Goal: Find specific page/section: Find specific page/section

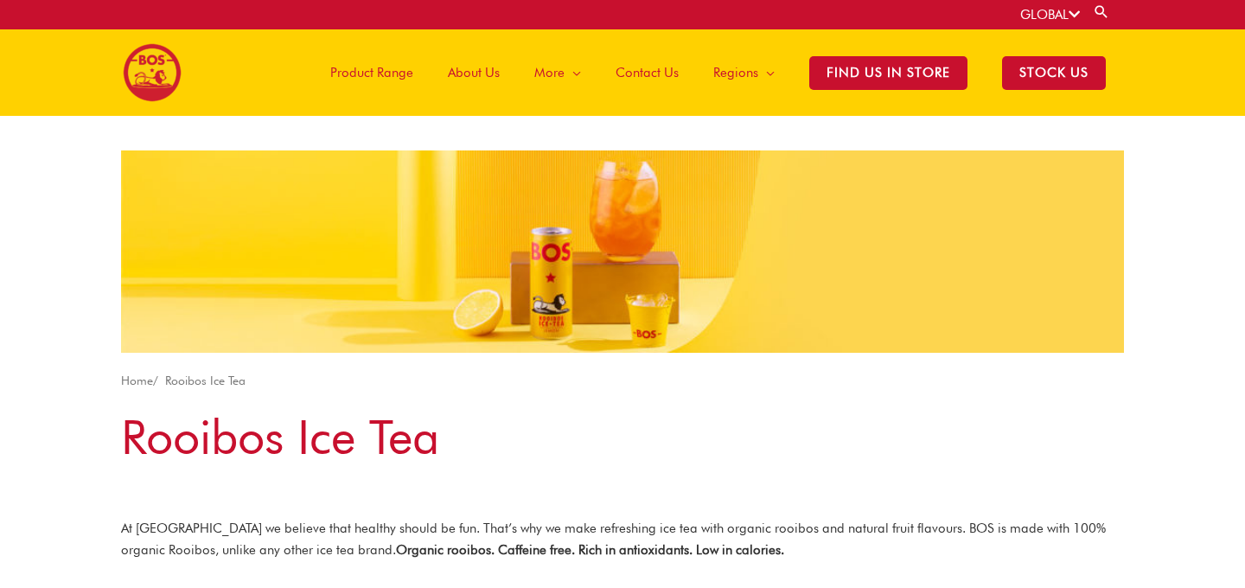
click at [169, 54] on img at bounding box center [152, 72] width 59 height 59
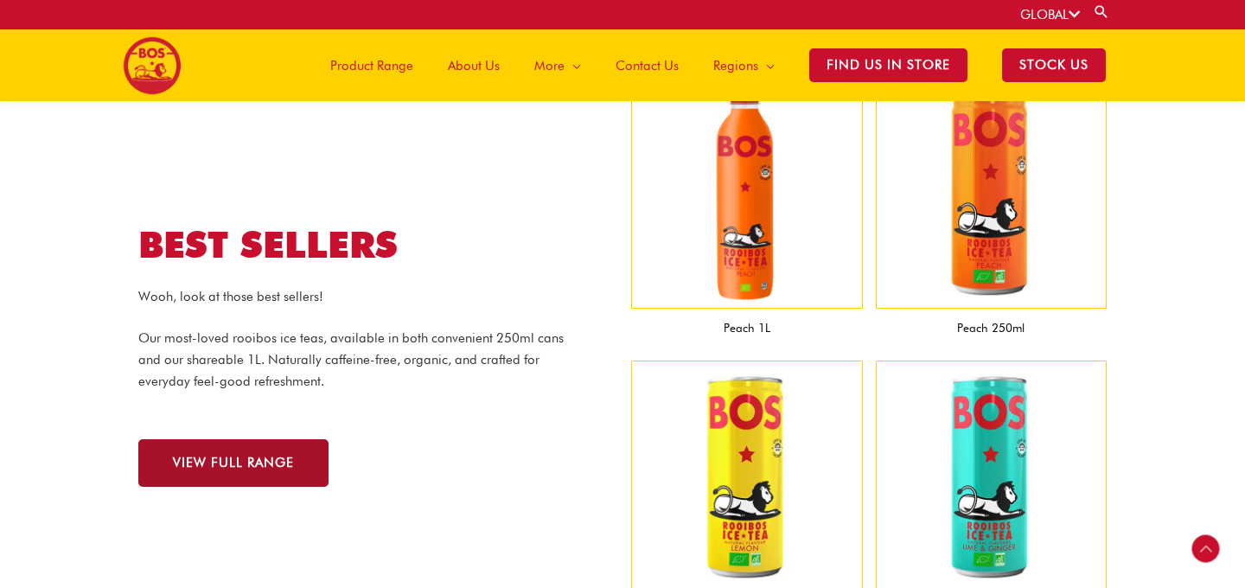
scroll to position [1531, 0]
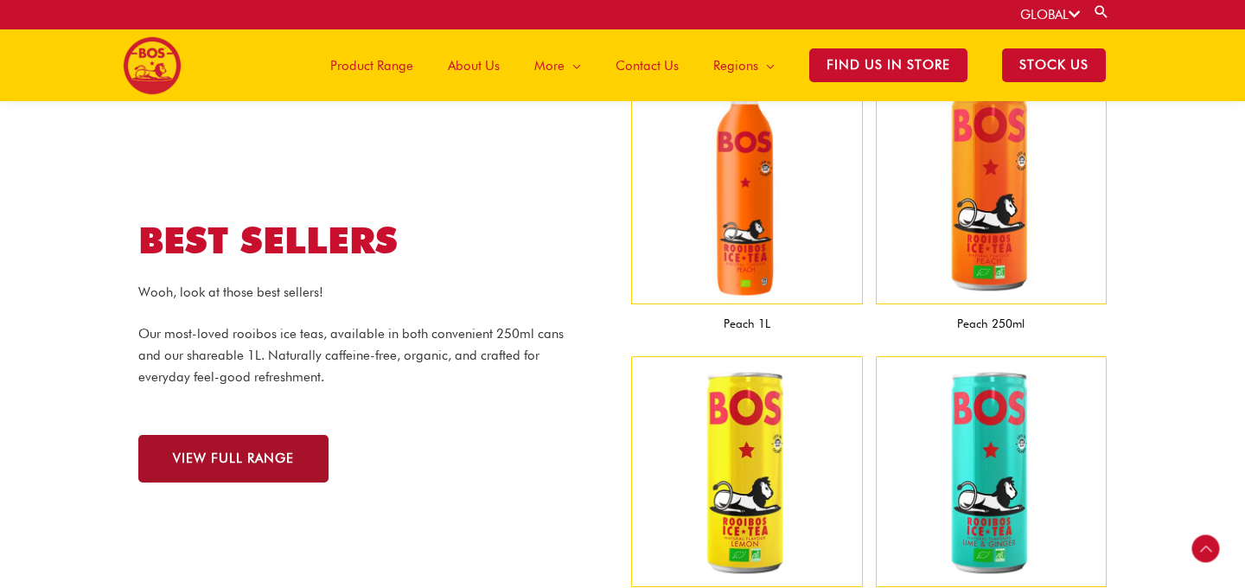
click at [213, 469] on link "VIEW FULL RANGE" at bounding box center [233, 459] width 190 height 48
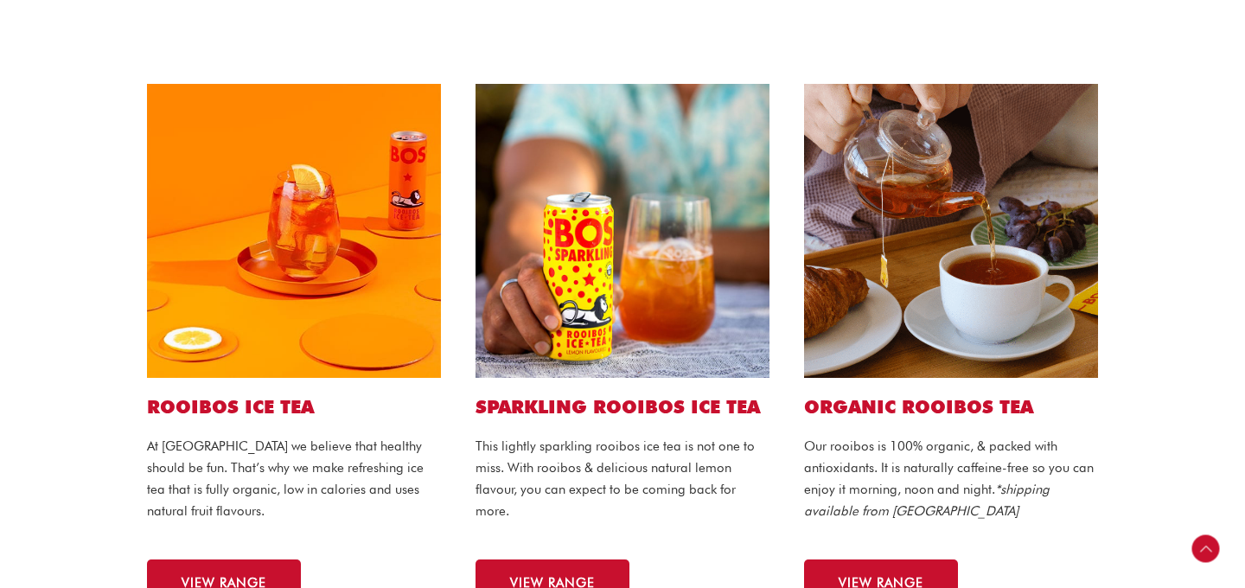
click at [213, 469] on p "At BOS we believe that healthy should be fun. That’s why we make refreshing ice…" at bounding box center [294, 479] width 294 height 86
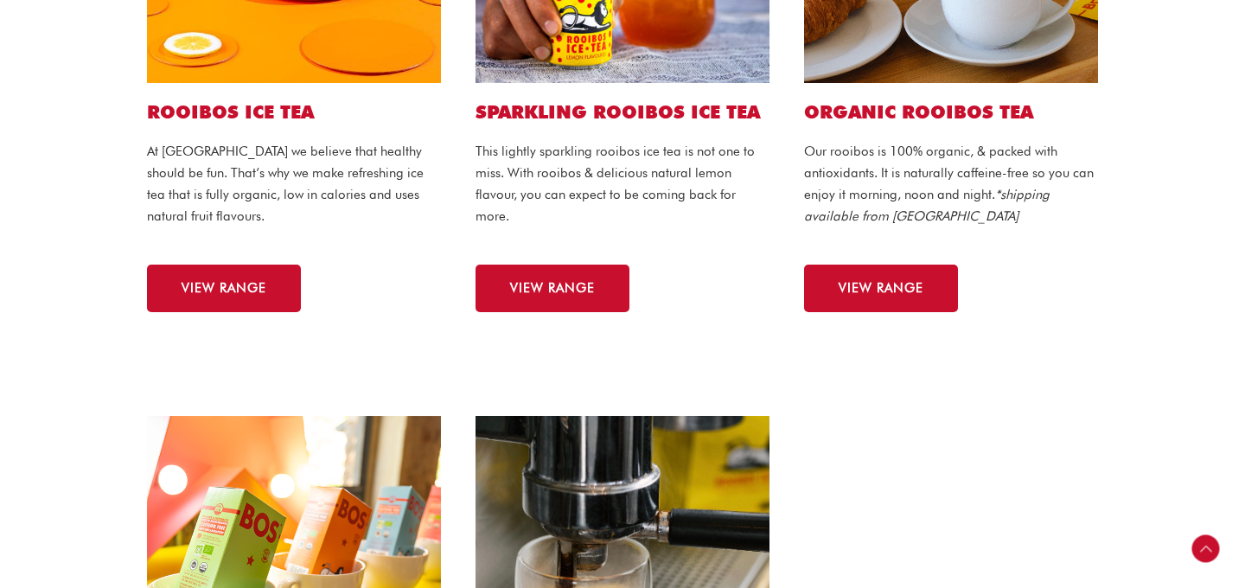
scroll to position [628, 0]
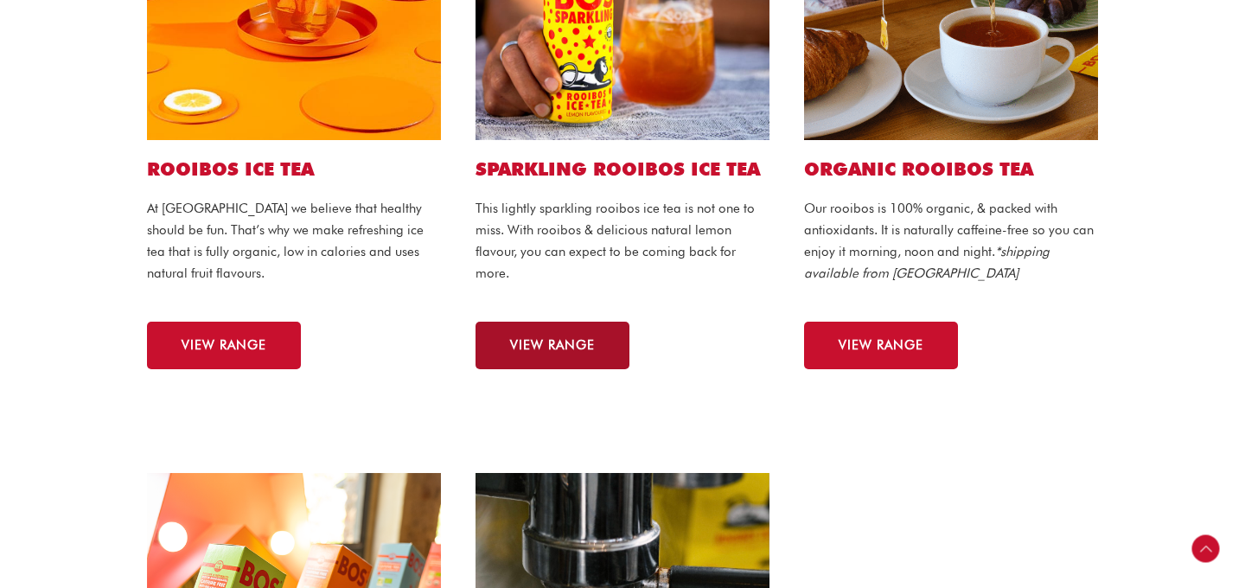
click at [550, 357] on link "VIEW RANGE" at bounding box center [553, 346] width 154 height 48
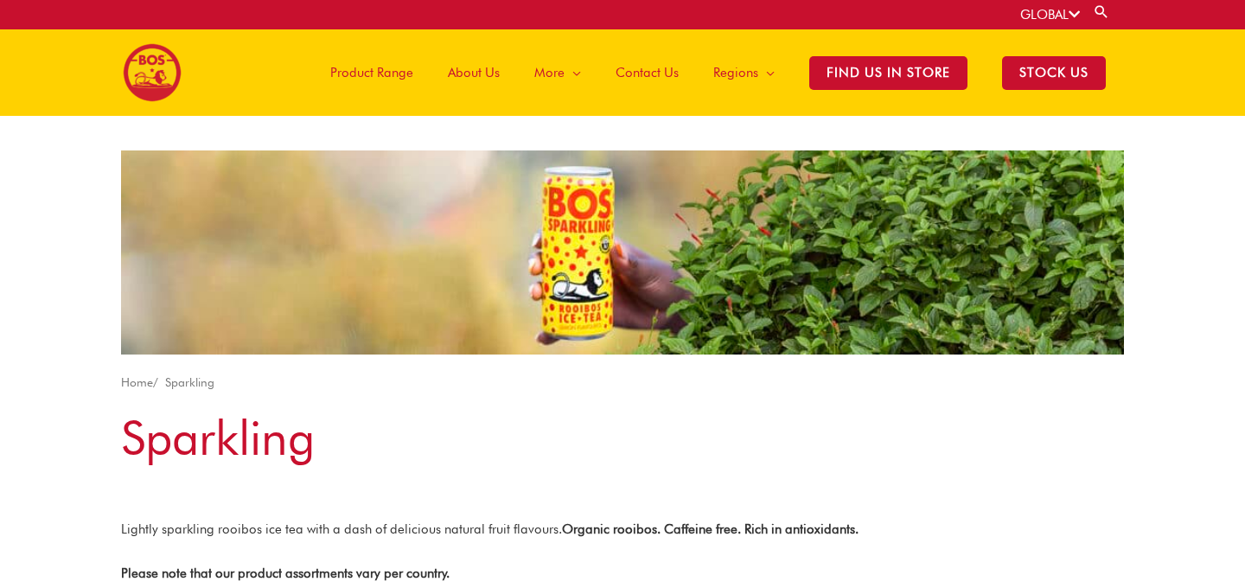
click at [132, 73] on img at bounding box center [152, 72] width 59 height 59
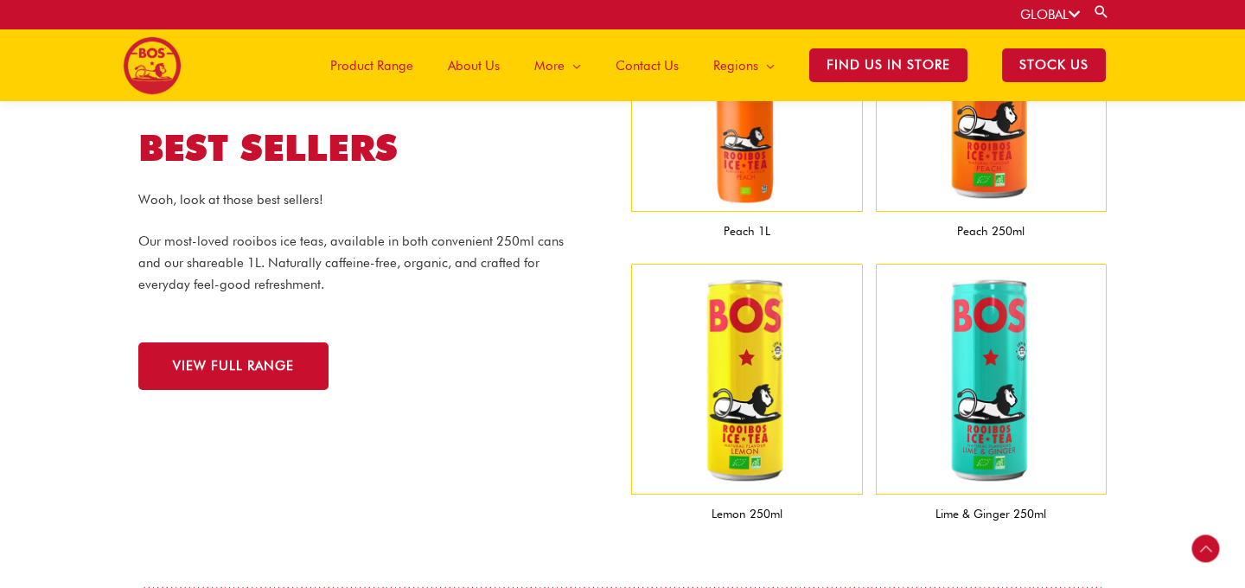
scroll to position [1360, 0]
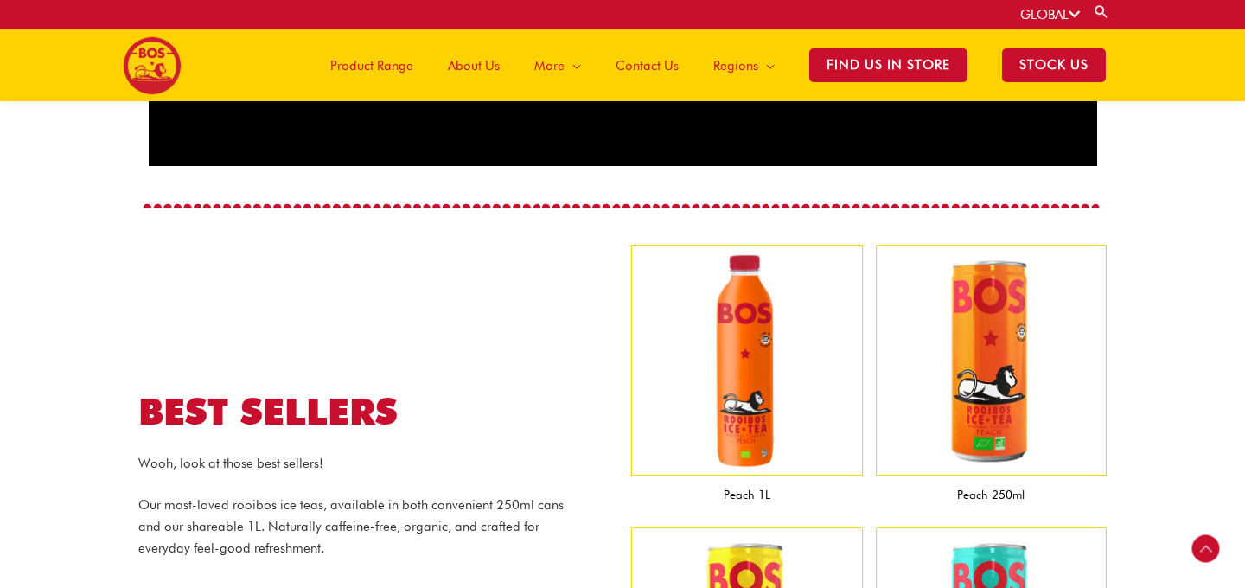
click at [748, 342] on img at bounding box center [747, 361] width 232 height 232
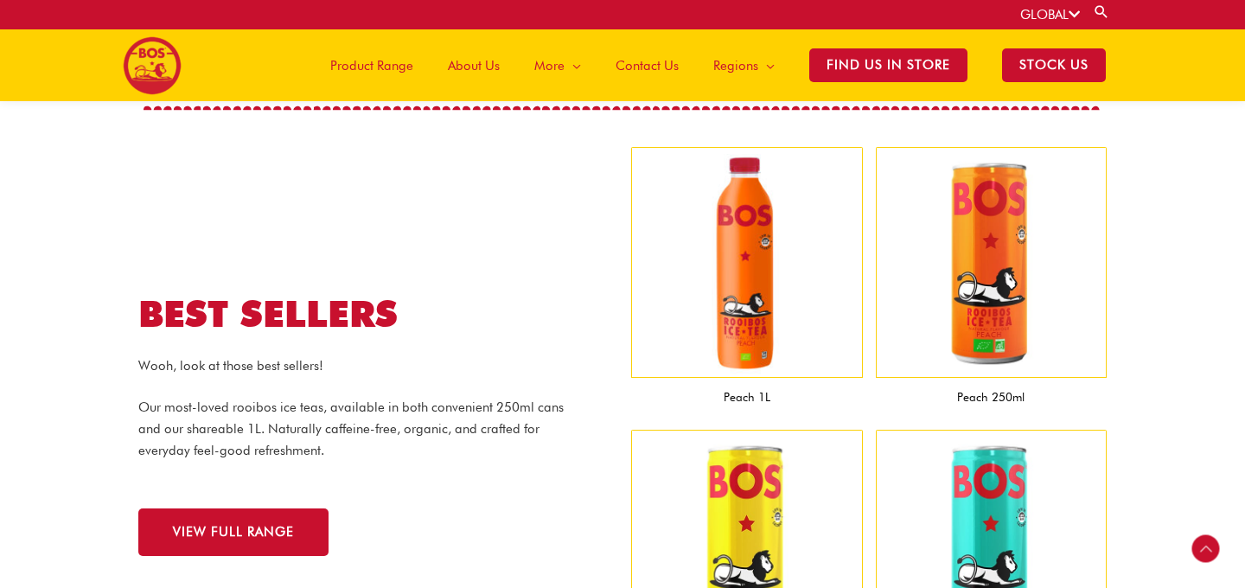
scroll to position [1636, 0]
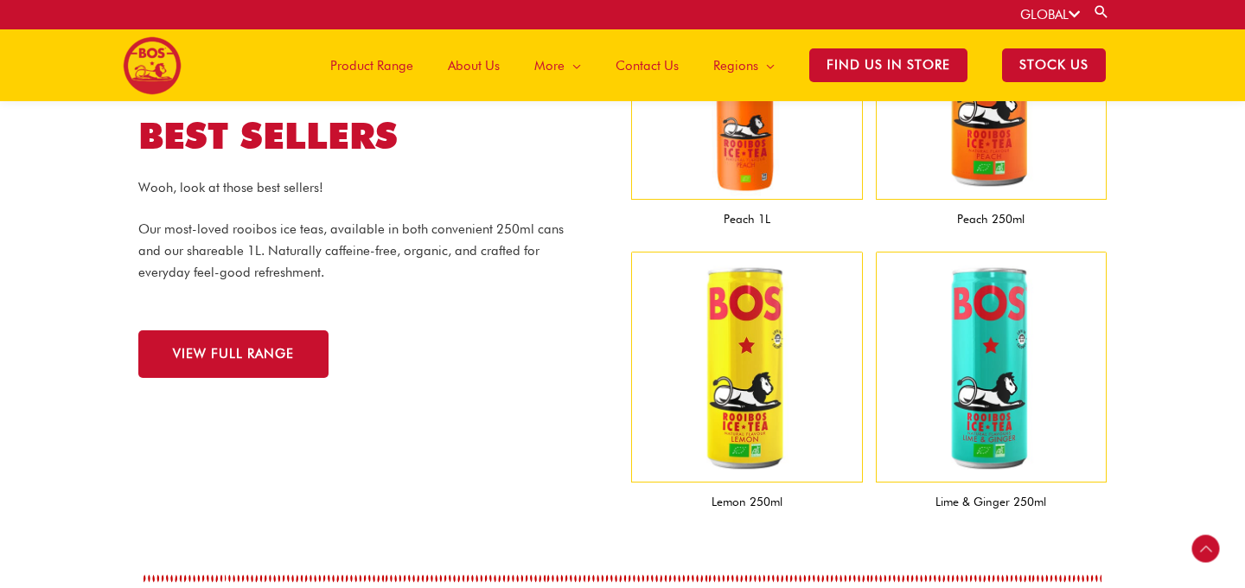
click at [373, 68] on span "Product Range" at bounding box center [371, 66] width 83 height 52
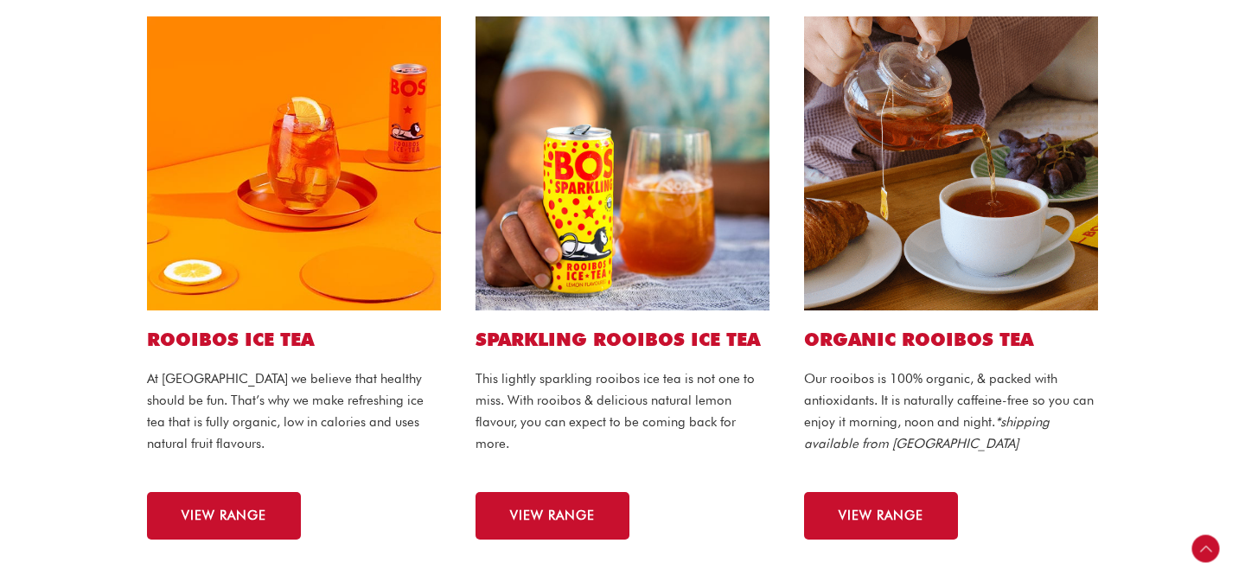
scroll to position [460, 0]
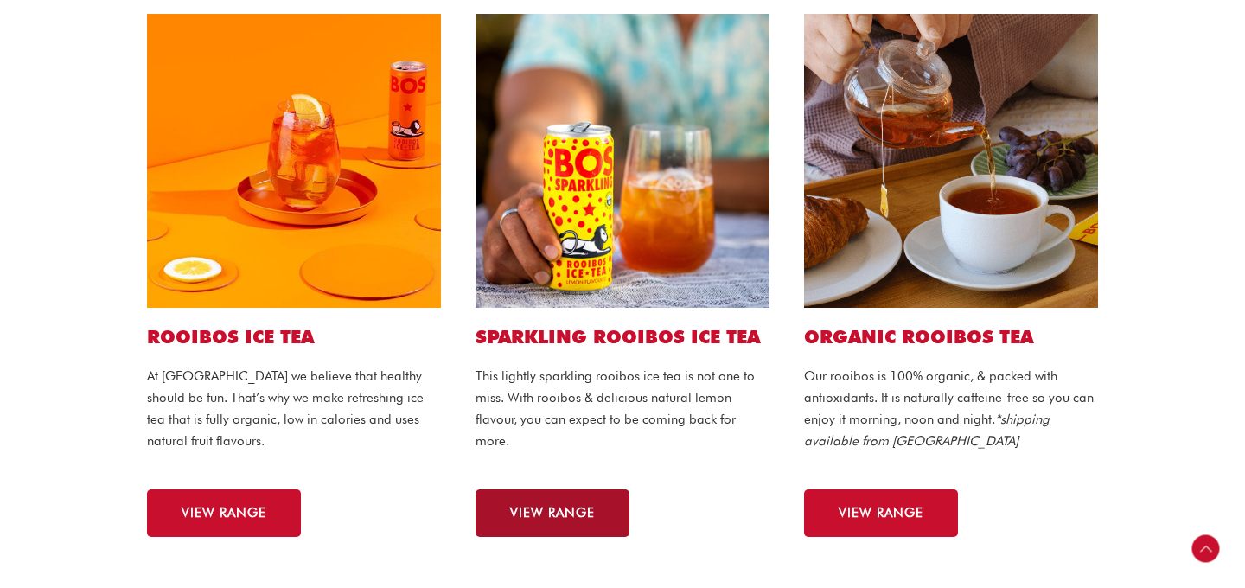
click at [528, 517] on span "VIEW RANGE" at bounding box center [552, 513] width 85 height 13
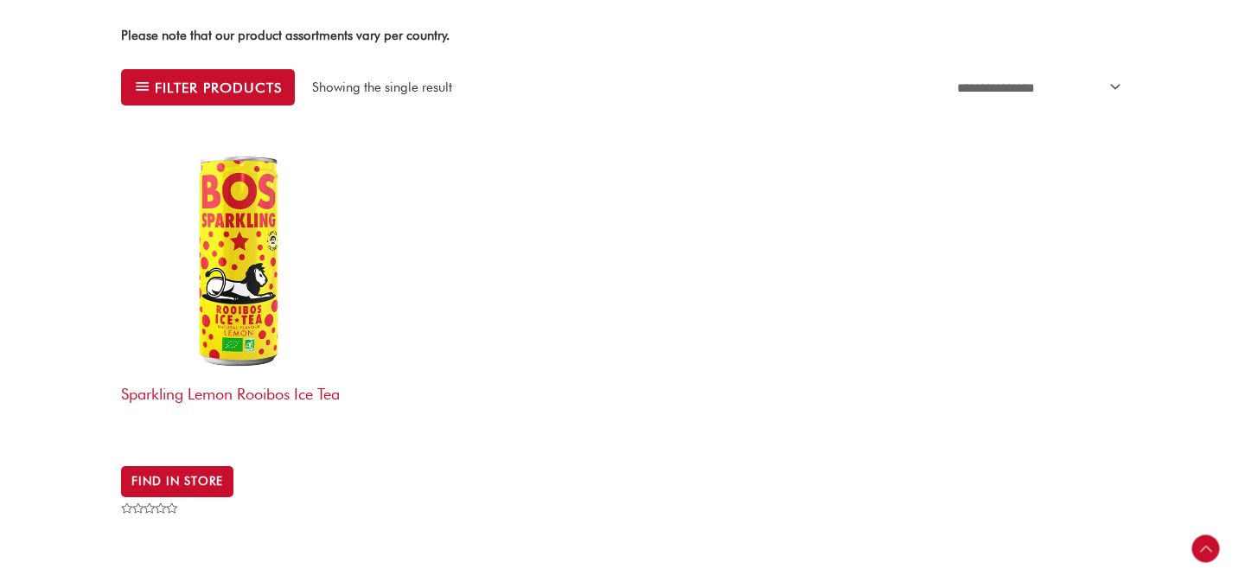
scroll to position [674, 0]
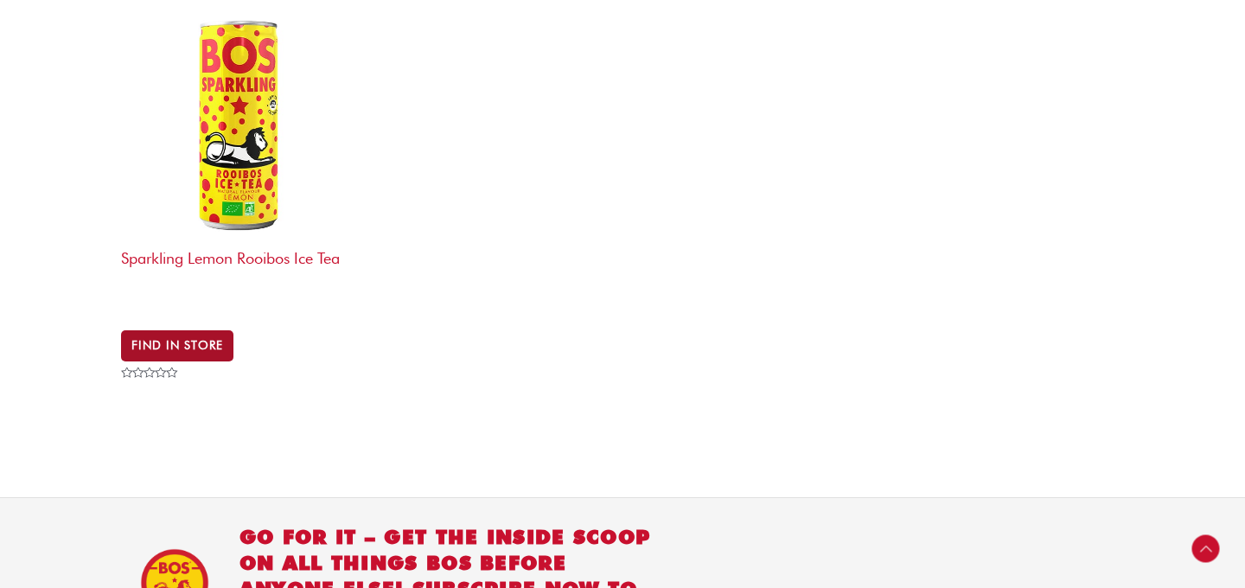
click at [172, 335] on link "Find in Store" at bounding box center [177, 345] width 112 height 31
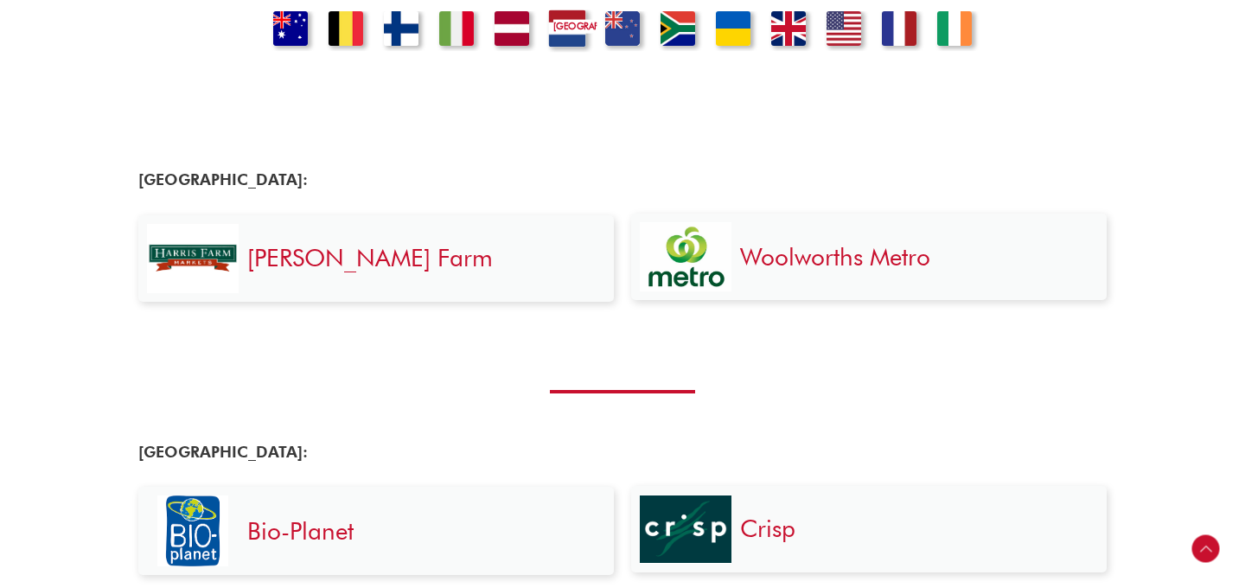
scroll to position [892, 0]
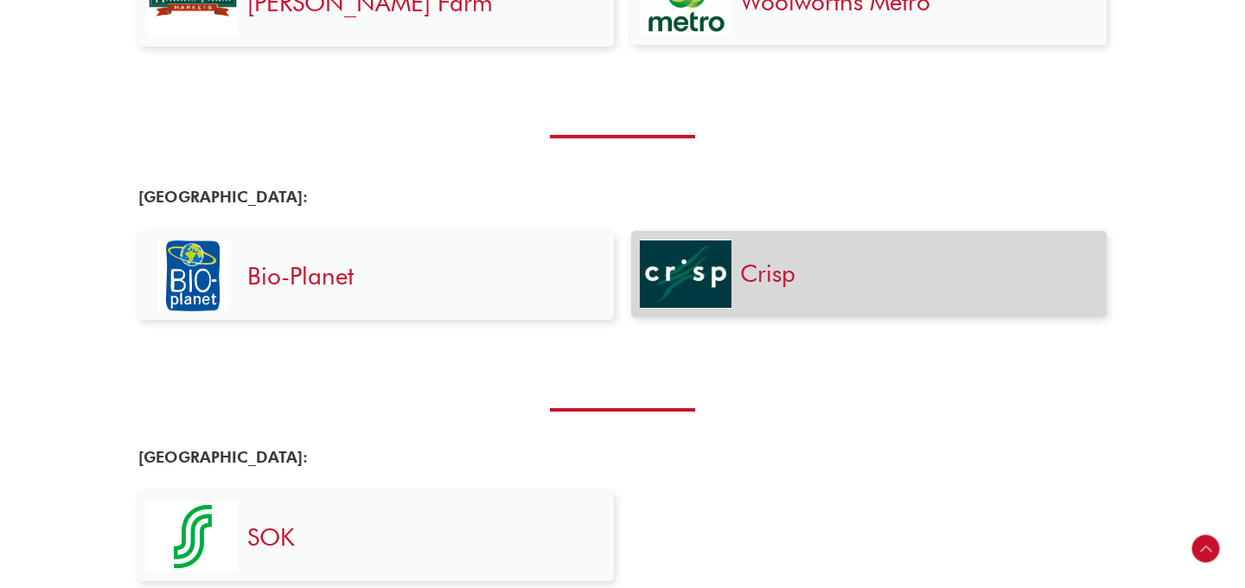
click at [717, 285] on img at bounding box center [686, 273] width 92 height 67
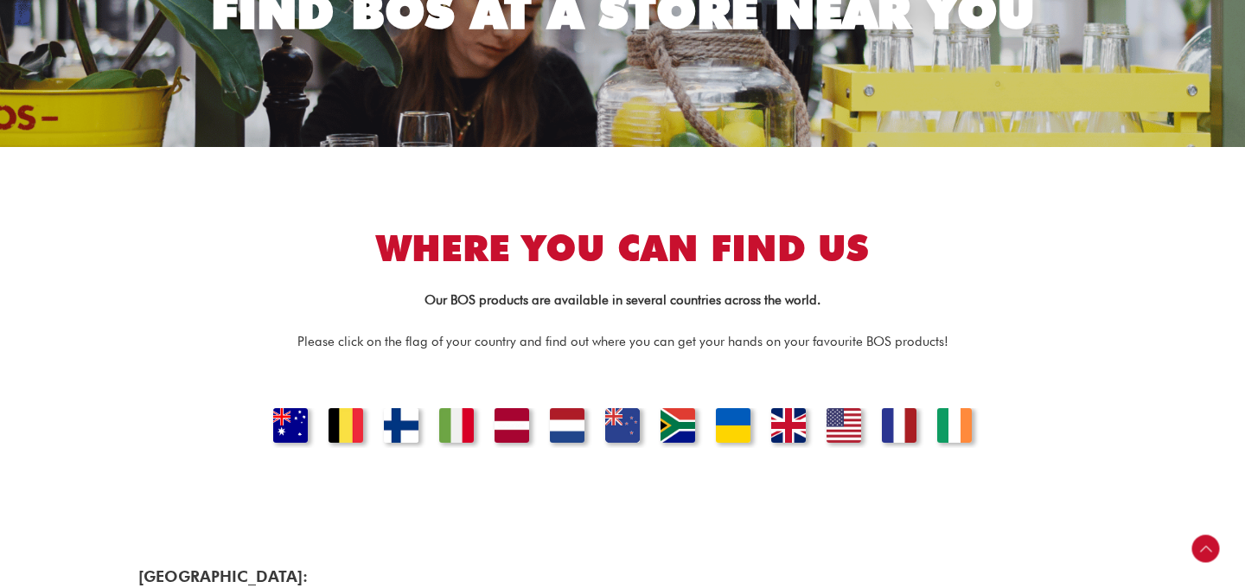
scroll to position [185, 0]
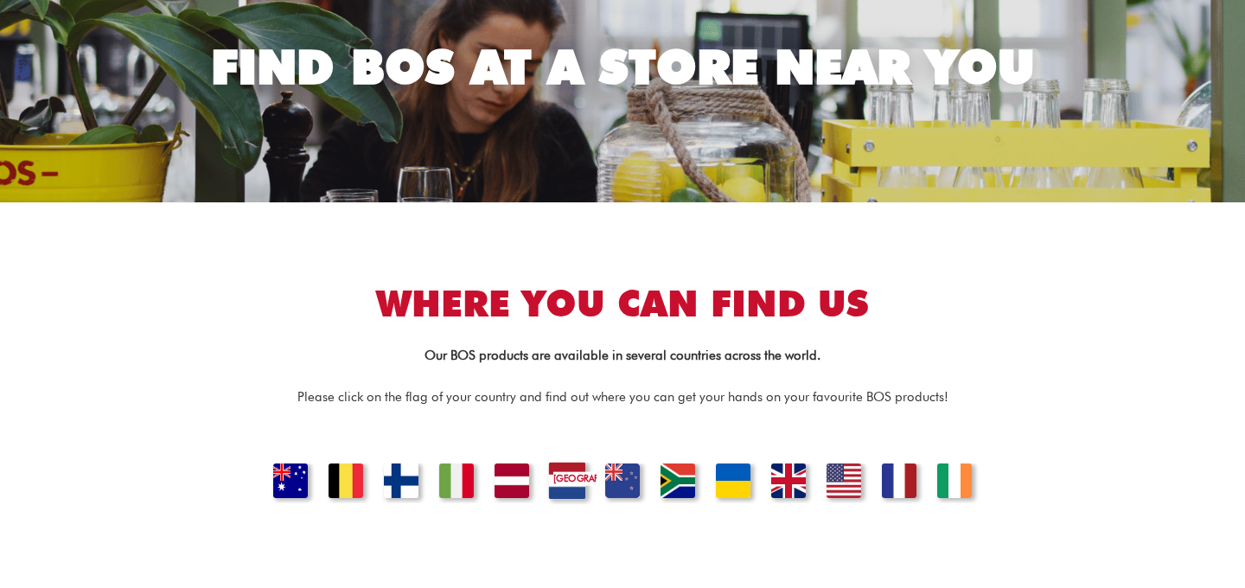
click at [565, 486] on link "NETHERLANDS" at bounding box center [567, 483] width 59 height 42
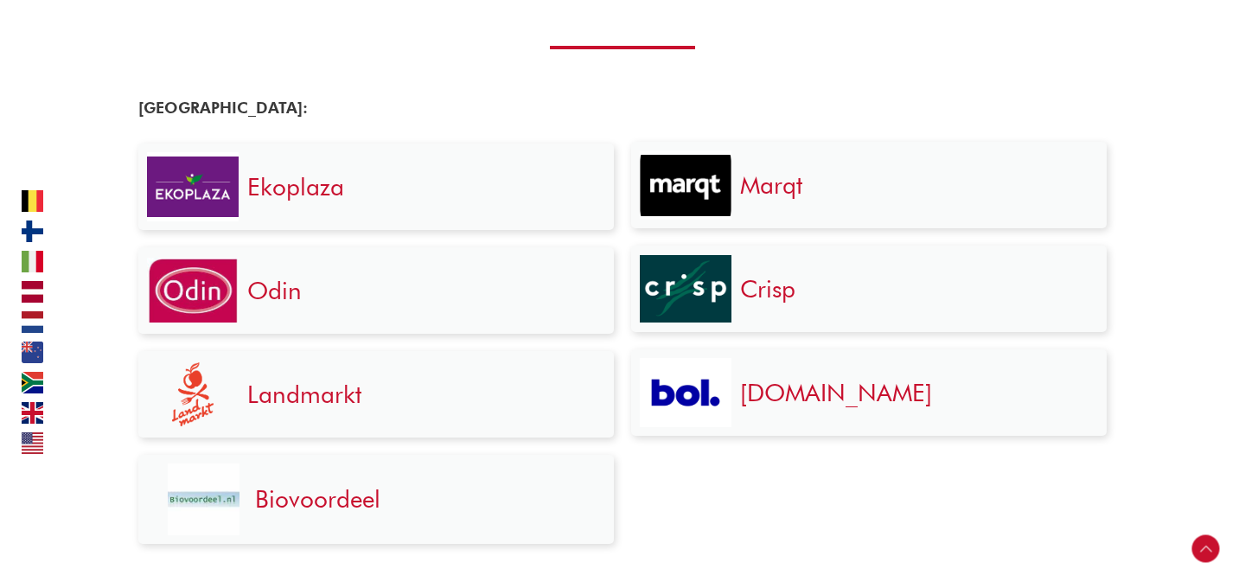
scroll to position [2052, 0]
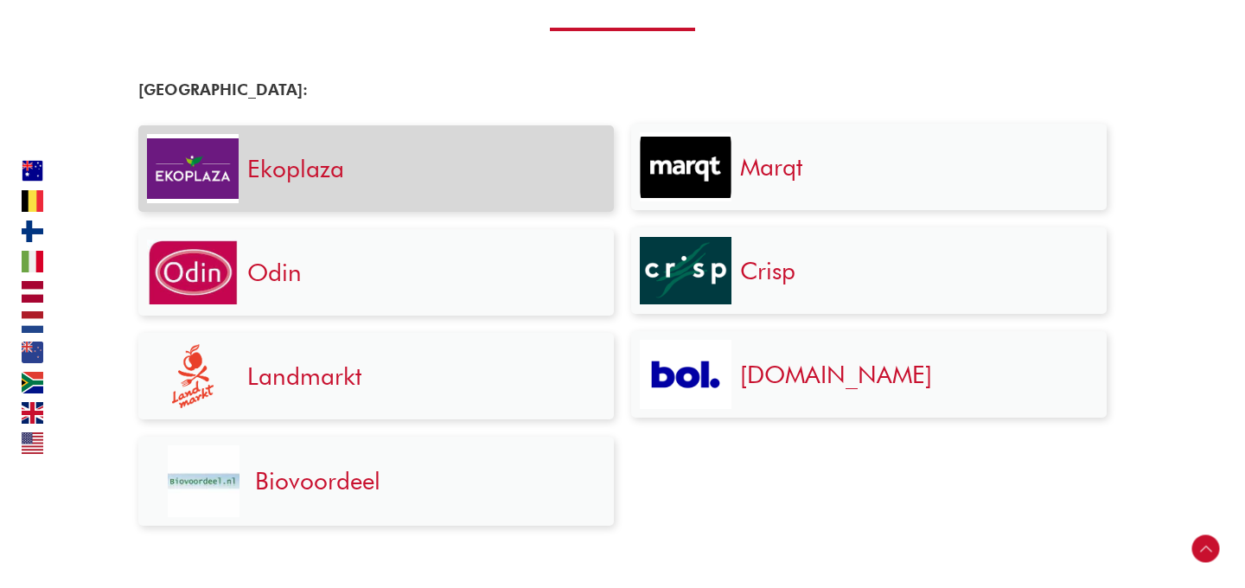
click at [316, 174] on link "Ekoplaza" at bounding box center [295, 168] width 97 height 29
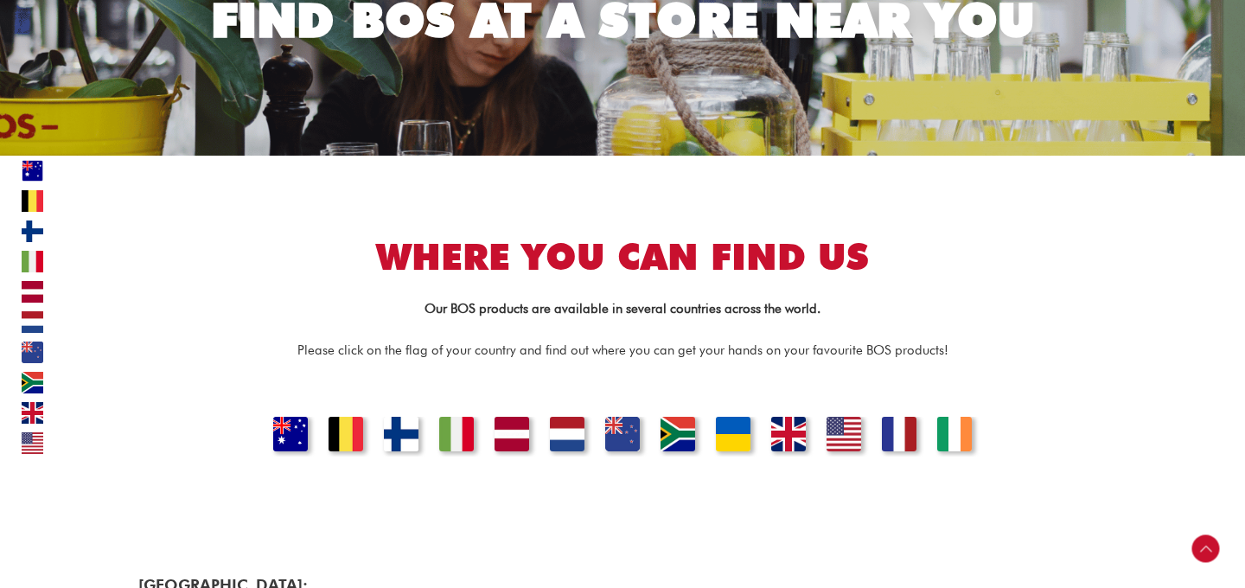
scroll to position [0, 0]
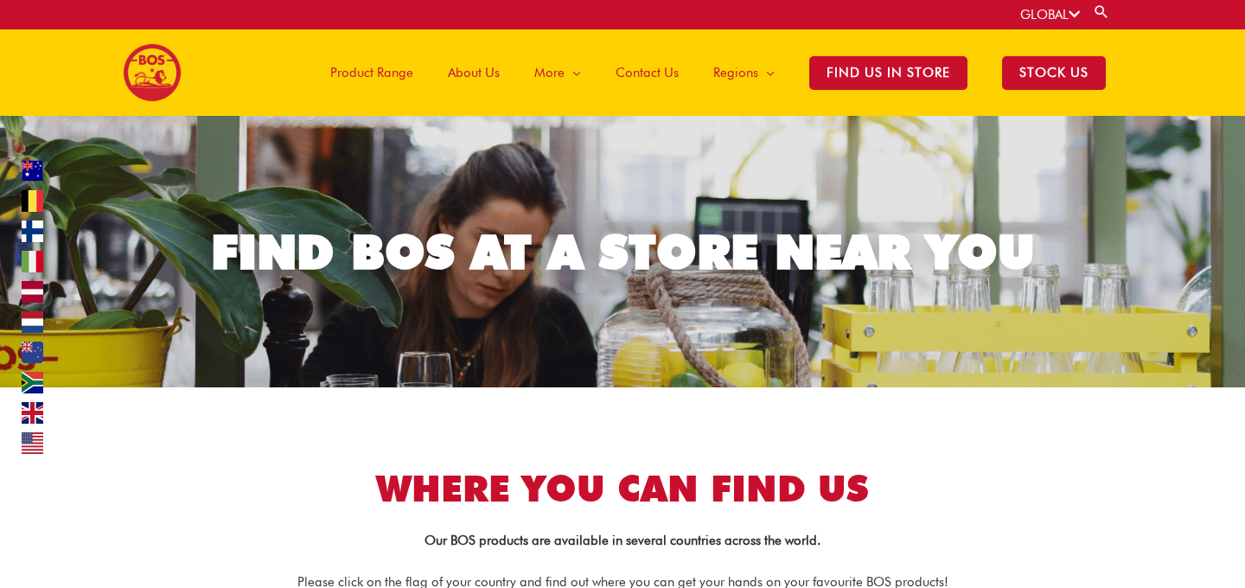
click at [151, 73] on img at bounding box center [152, 72] width 59 height 59
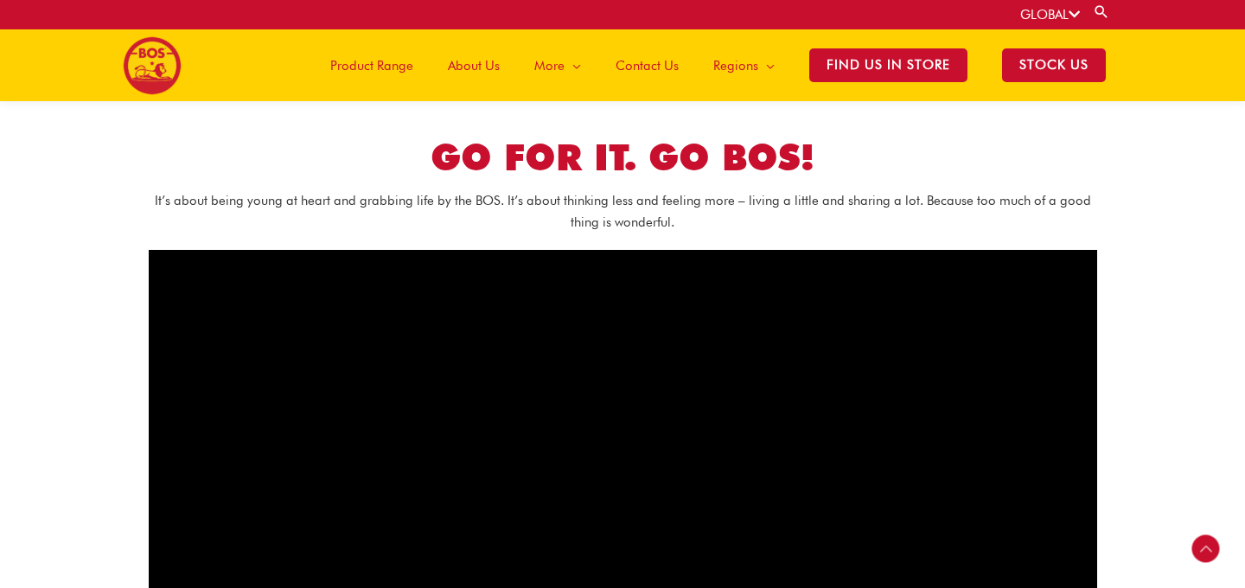
scroll to position [928, 0]
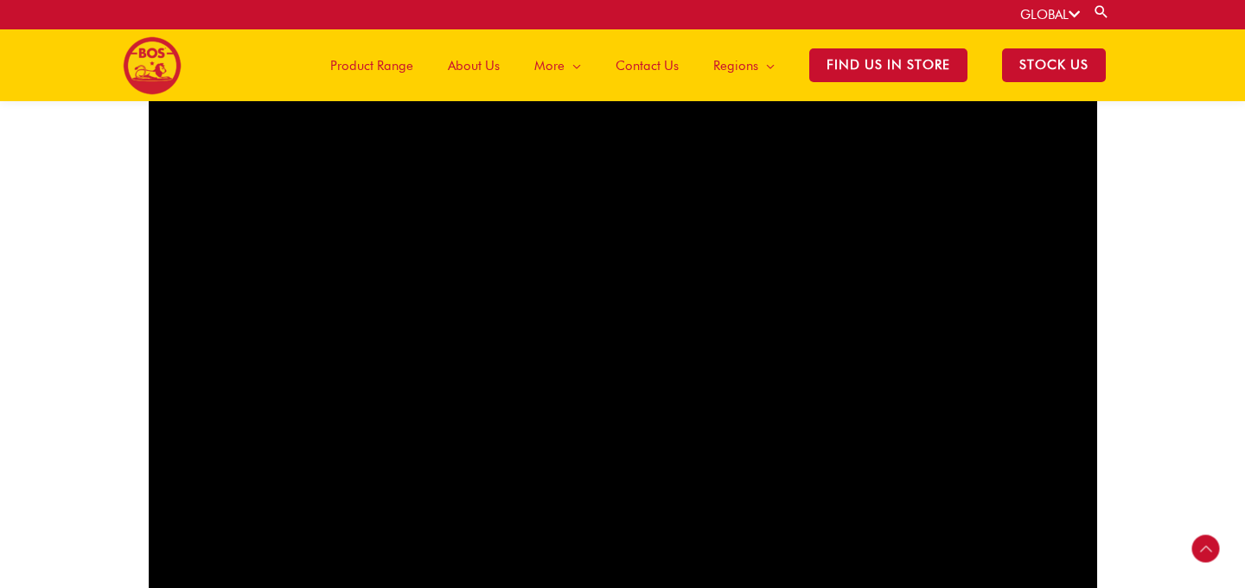
click at [49, 380] on section "GO FOR IT. GO BOS! It’s about being young at heart and grabbing life by the BOS…" at bounding box center [622, 255] width 1245 height 701
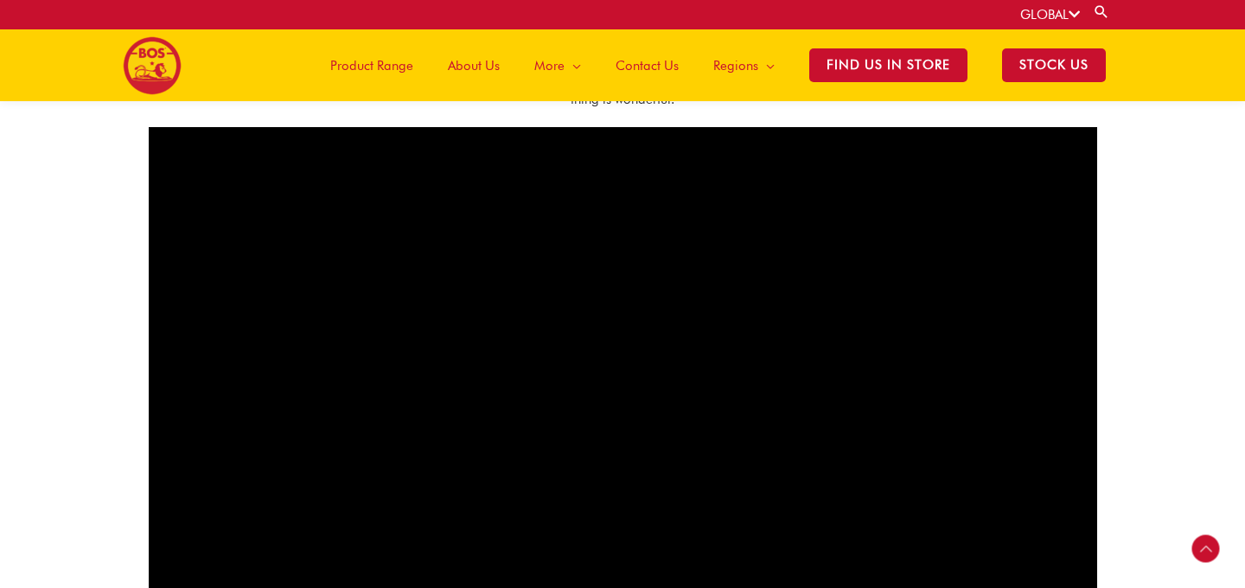
scroll to position [796, 0]
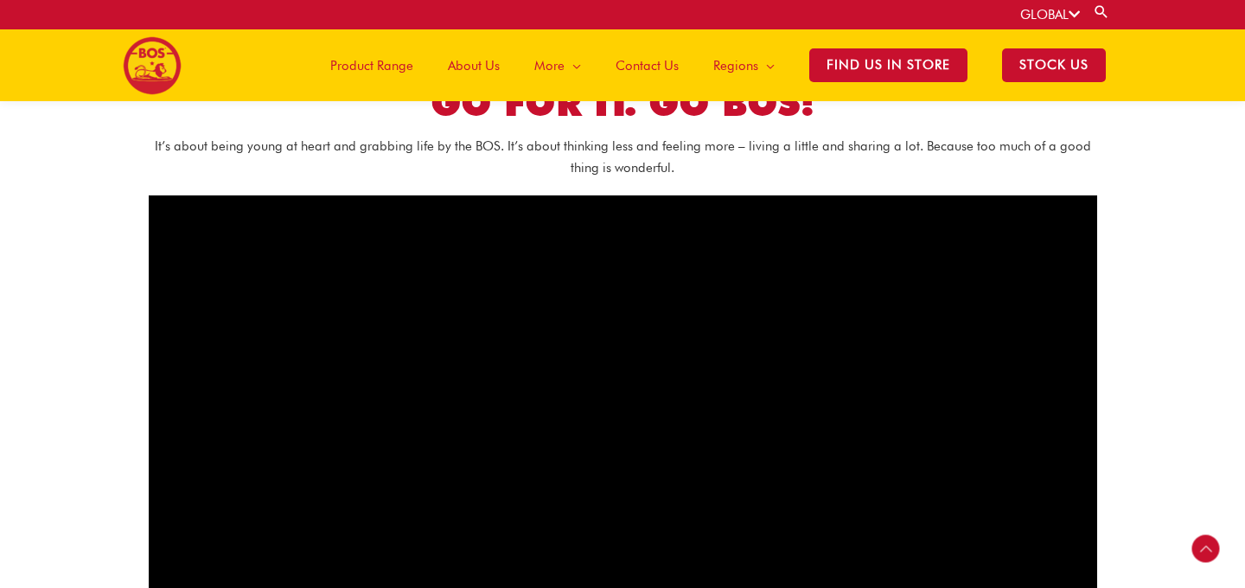
click at [146, 66] on img at bounding box center [152, 65] width 59 height 59
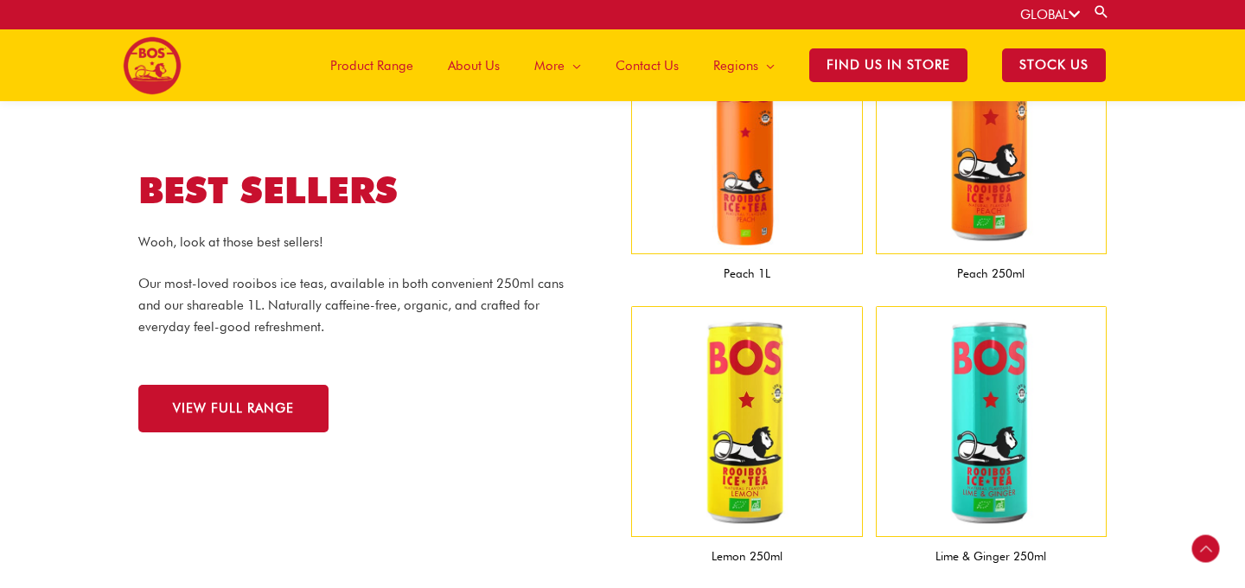
scroll to position [1555, 0]
